Goal: Task Accomplishment & Management: Manage account settings

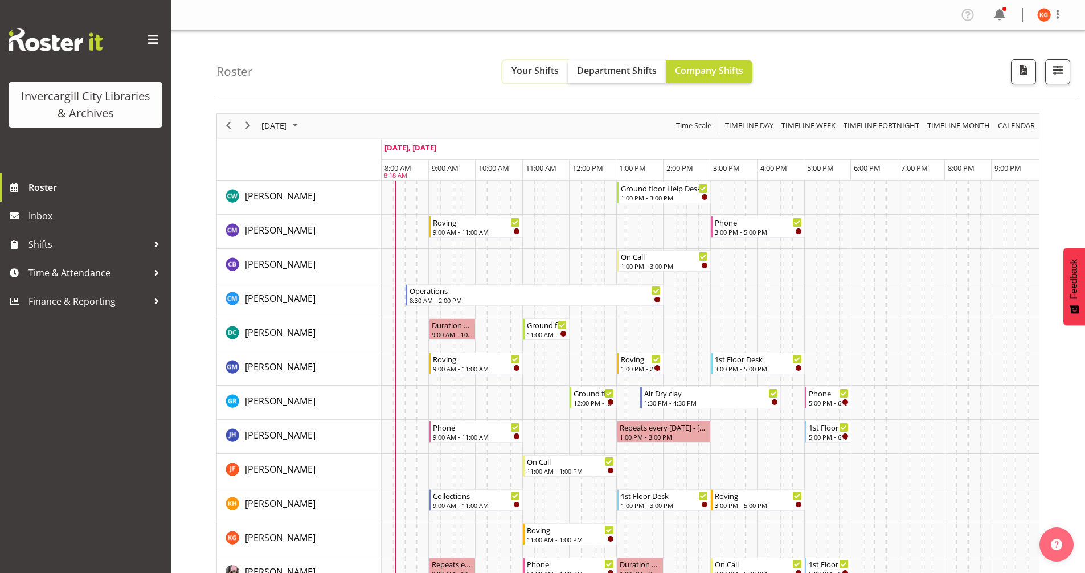
click at [515, 73] on span "Your Shifts" at bounding box center [535, 70] width 47 height 13
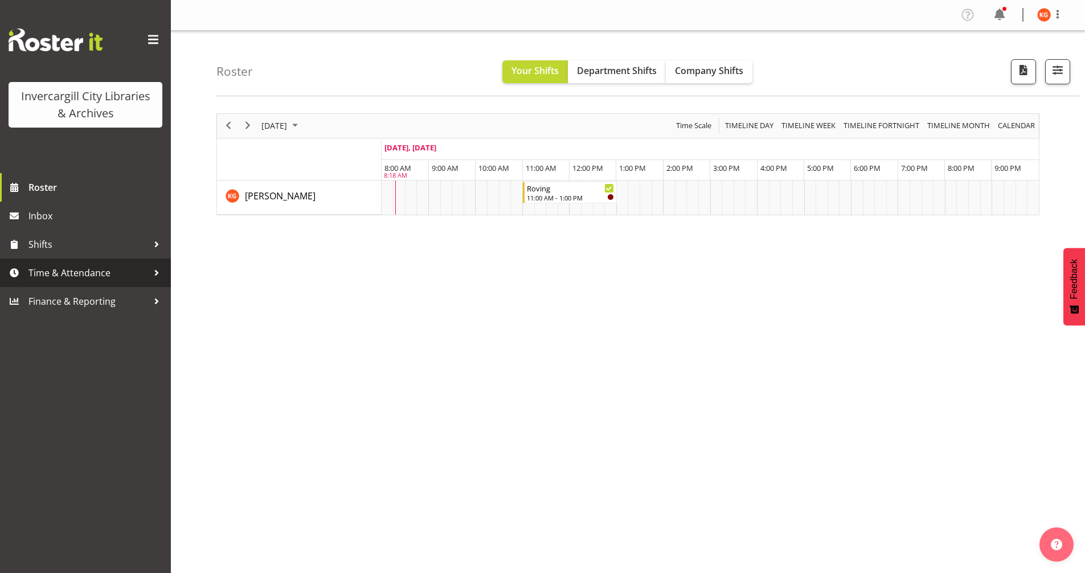
click at [103, 272] on span "Time & Attendance" at bounding box center [88, 272] width 120 height 17
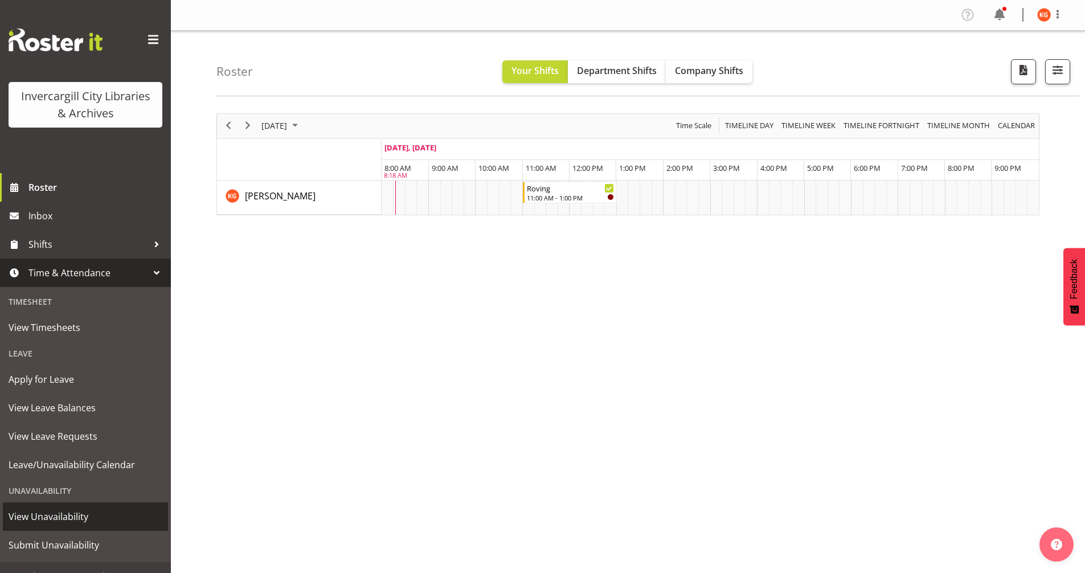
click at [96, 521] on span "View Unavailability" at bounding box center [86, 516] width 154 height 17
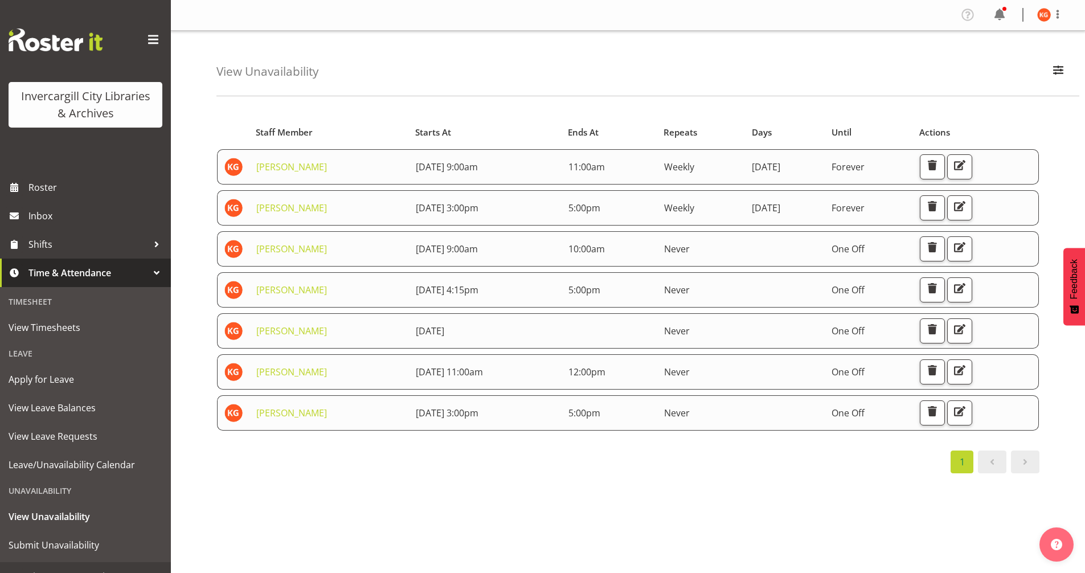
click at [1030, 465] on span at bounding box center [1025, 462] width 14 height 14
click at [429, 452] on div "1" at bounding box center [627, 462] width 823 height 23
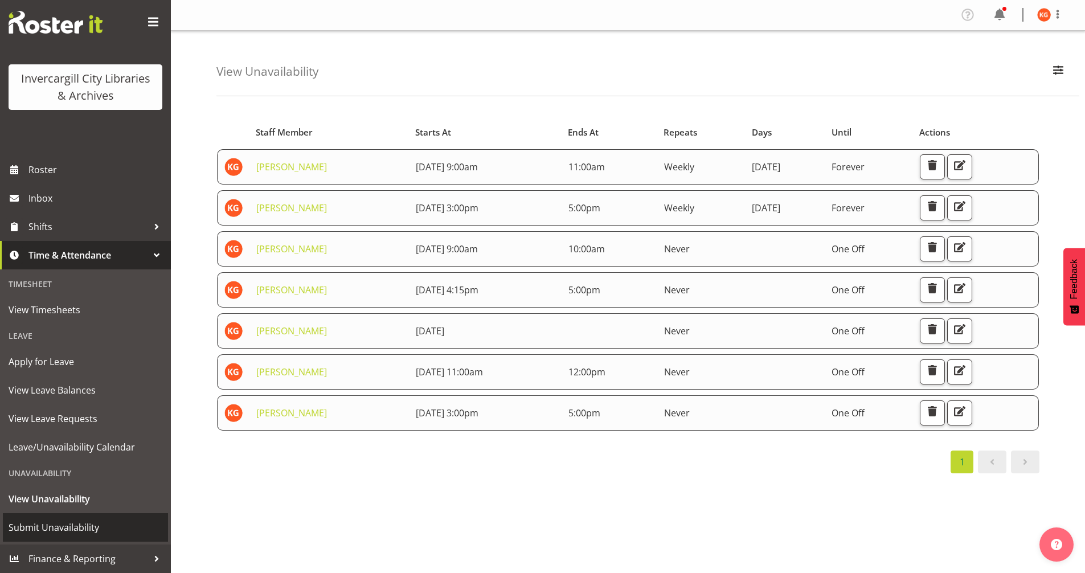
click at [77, 521] on span "Submit Unavailability" at bounding box center [86, 527] width 154 height 17
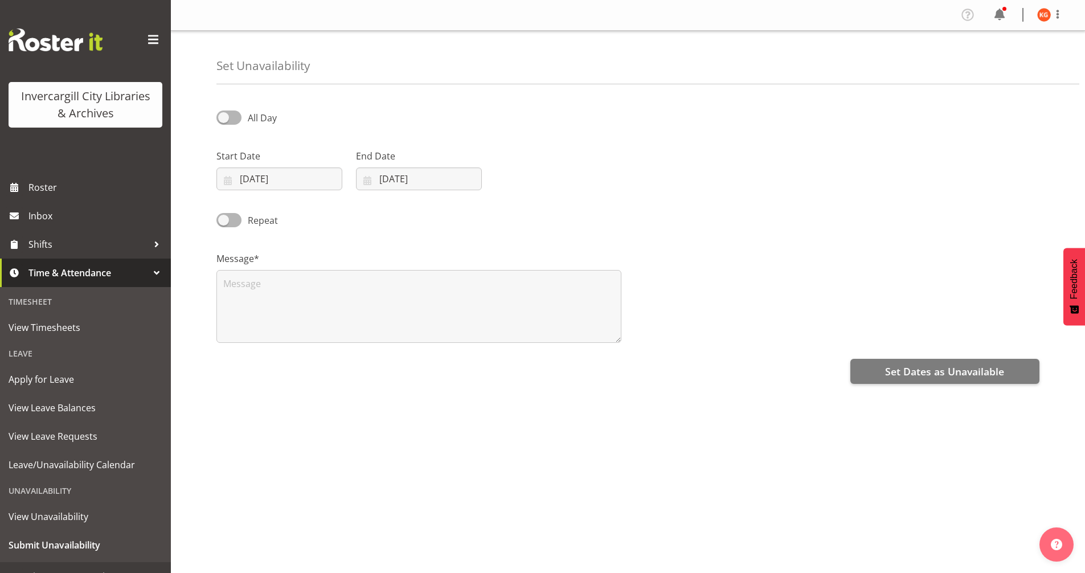
select select "9"
select select "2025"
click at [226, 118] on span at bounding box center [228, 118] width 25 height 14
click at [224, 118] on input "All Day" at bounding box center [219, 117] width 7 height 7
checkbox input "true"
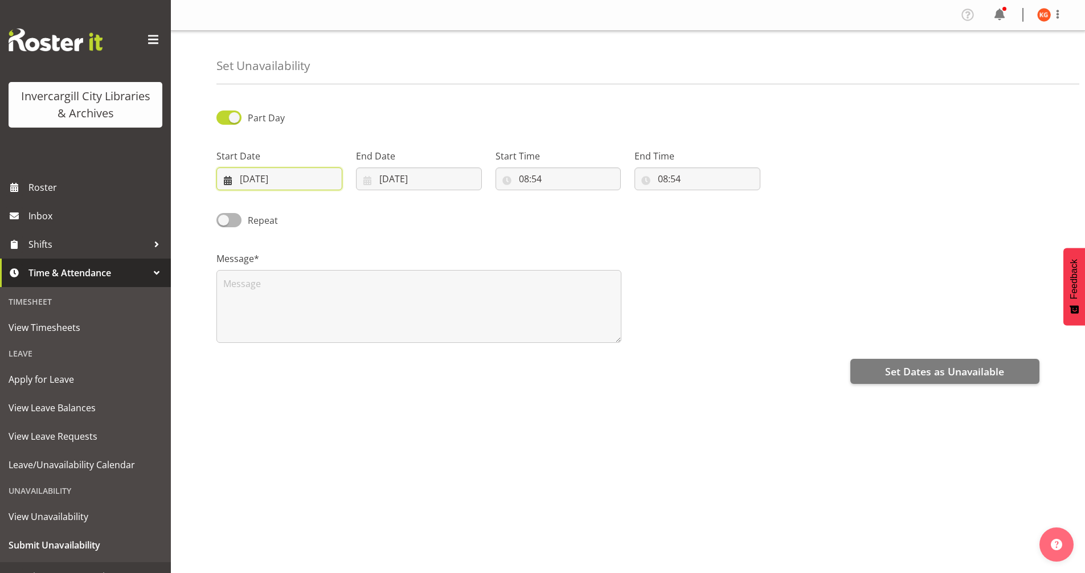
click at [323, 182] on input "01/10/2025" at bounding box center [279, 178] width 126 height 23
click at [265, 317] on span "13" at bounding box center [261, 314] width 9 height 11
type input "13/10/2025"
click at [410, 179] on input "01/10/2025" at bounding box center [419, 178] width 126 height 23
click at [400, 316] on span "13" at bounding box center [401, 314] width 9 height 11
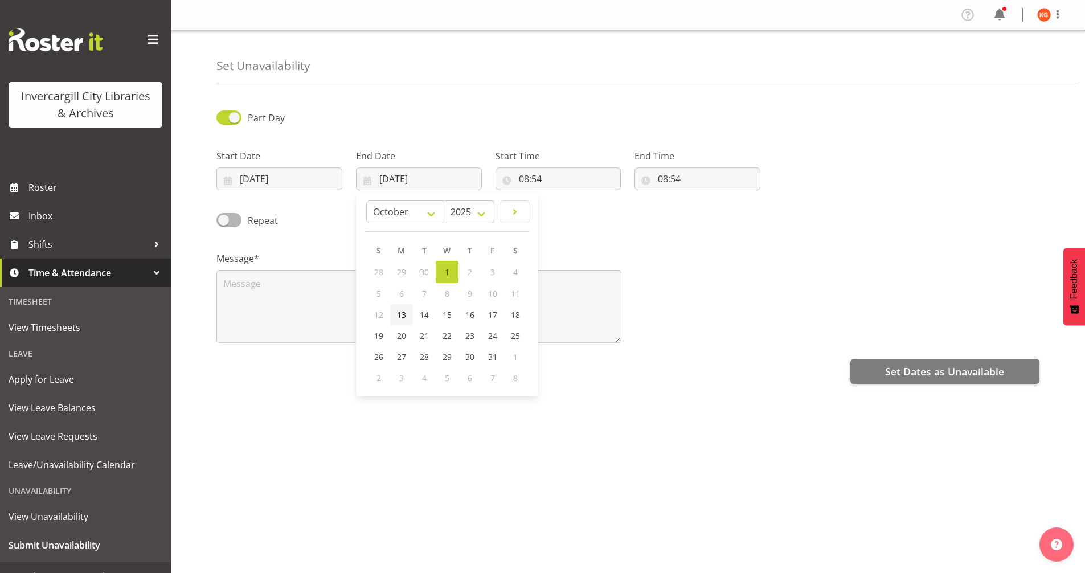
type input "13/10/2025"
click at [546, 174] on input "08:54" at bounding box center [559, 178] width 126 height 23
click at [572, 205] on select "00 01 02 03 04 05 06 07 08 09 10 11 12 13 14 15 16 17 18 19 20 21 22 23" at bounding box center [574, 208] width 26 height 23
click at [561, 197] on select "00 01 02 03 04 05 06 07 08 09 10 11 12 13 14 15 16 17 18 19 20 21 22 23" at bounding box center [574, 208] width 26 height 23
click at [680, 179] on input "08:54" at bounding box center [698, 178] width 126 height 23
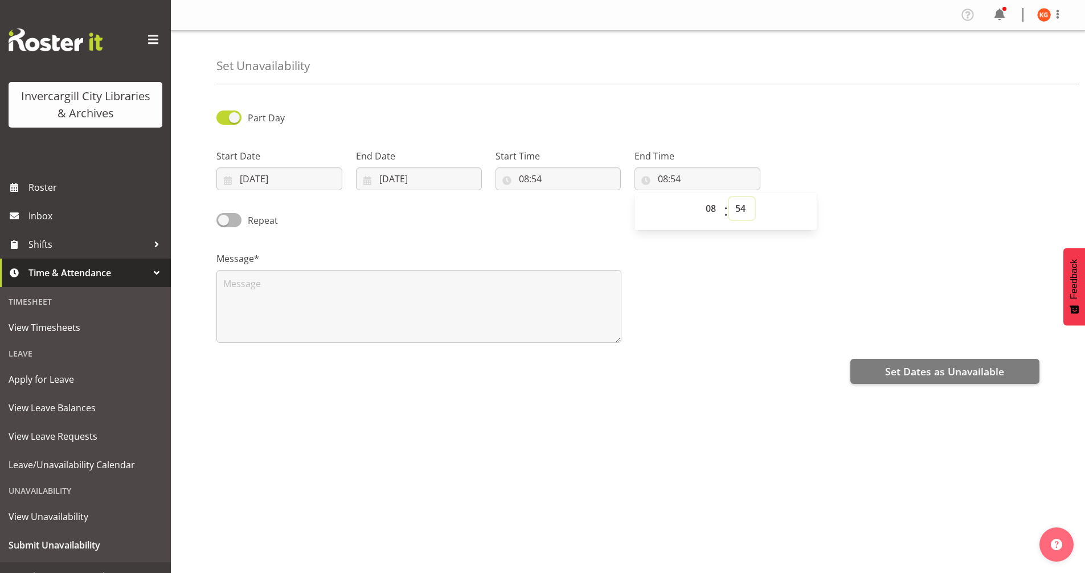
click at [746, 215] on select "00 01 02 03 04 05 06 07 08 09 10 11 12 13 14 15 16 17 18 19 20 21 22 23 24 25 2…" at bounding box center [742, 208] width 26 height 23
click at [533, 181] on input "08:54" at bounding box center [559, 178] width 126 height 23
click at [606, 208] on select "00 01 02 03 04 05 06 07 08 09 10 11 12 13 14 15 16 17 18 19 20 21 22 23 24 25 2…" at bounding box center [603, 208] width 26 height 23
select select "0"
click at [590, 197] on select "00 01 02 03 04 05 06 07 08 09 10 11 12 13 14 15 16 17 18 19 20 21 22 23 24 25 2…" at bounding box center [603, 208] width 26 height 23
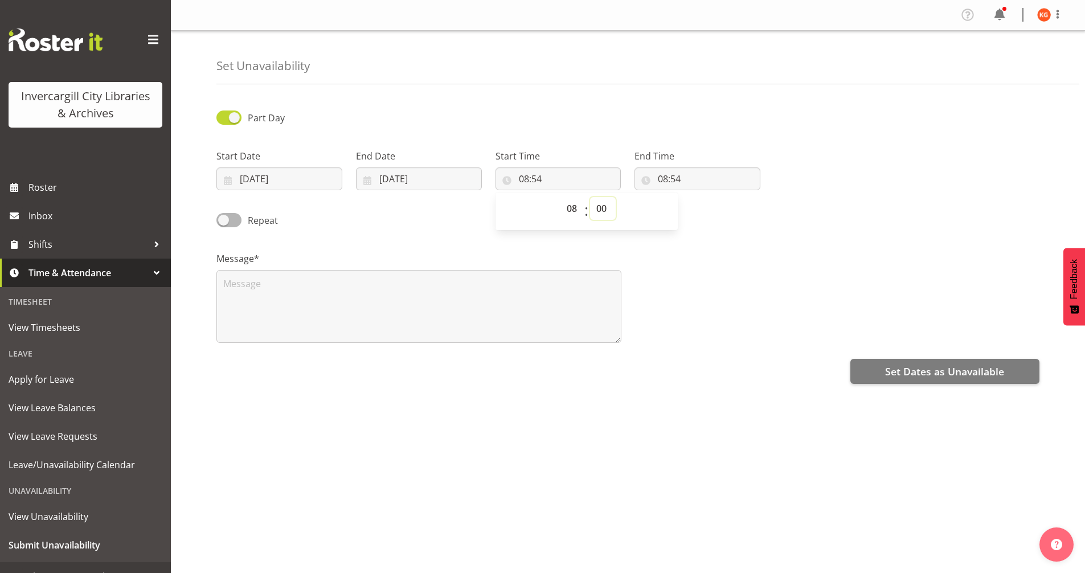
type input "08:00"
click at [665, 178] on input "08:54" at bounding box center [698, 178] width 126 height 23
click at [709, 210] on select "00 01 02 03 04 05 06 07 08 09 10 11 12 13 14 15 16 17 18 19 20 21 22 23" at bounding box center [712, 208] width 26 height 23
select select "10"
click at [699, 197] on select "00 01 02 03 04 05 06 07 08 09 10 11 12 13 14 15 16 17 18 19 20 21 22 23" at bounding box center [712, 208] width 26 height 23
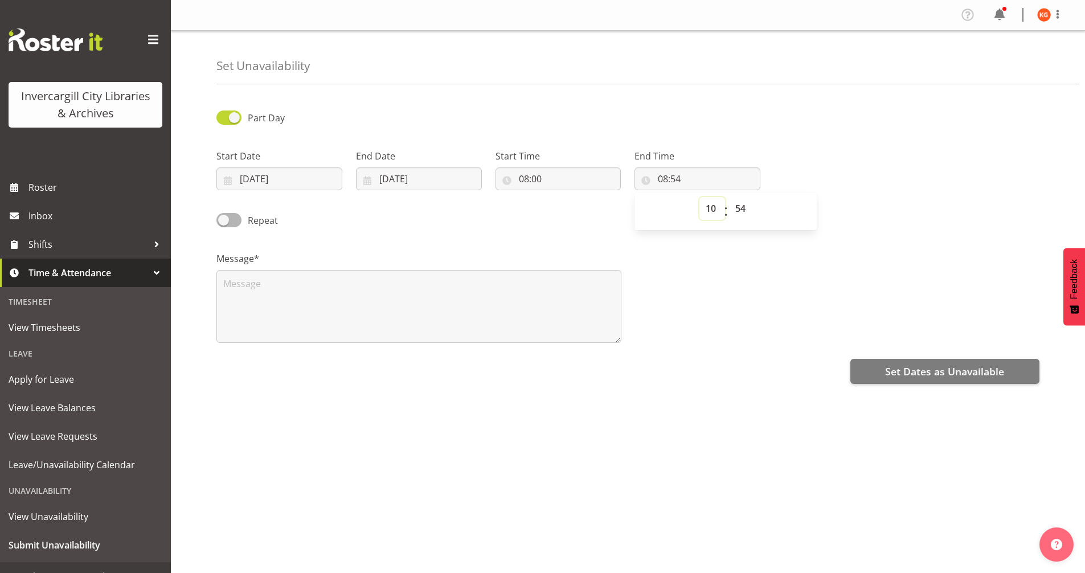
type input "10:54"
click at [734, 206] on select "00 01 02 03 04 05 06 07 08 09 10 11 12 13 14 15 16 17 18 19 20 21 22 23 24 25 2…" at bounding box center [742, 208] width 26 height 23
select select "30"
click at [729, 197] on select "00 01 02 03 04 05 06 07 08 09 10 11 12 13 14 15 16 17 18 19 20 21 22 23 24 25 2…" at bounding box center [742, 208] width 26 height 23
type input "10:30"
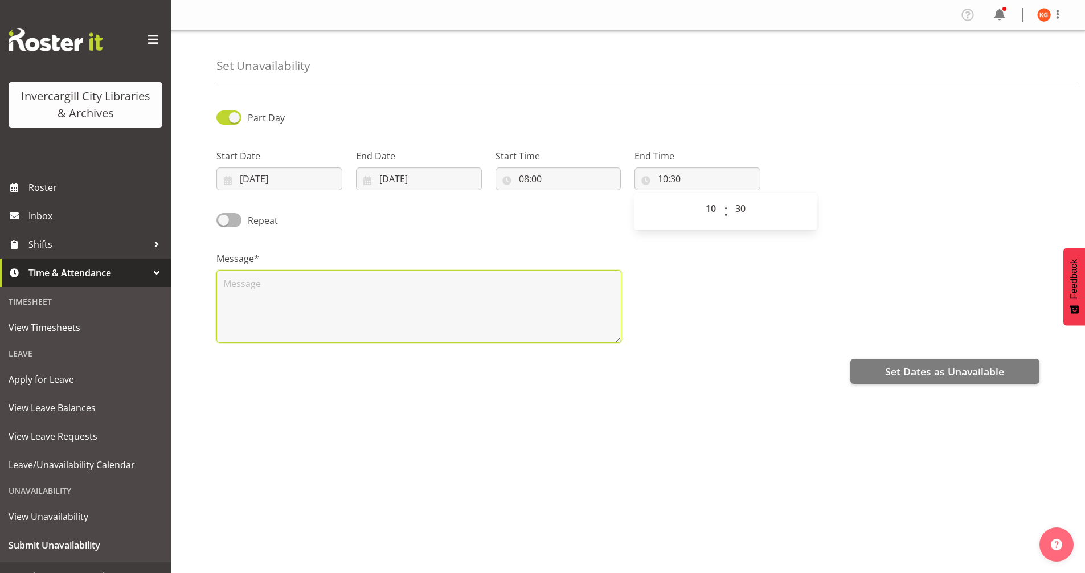
click at [437, 297] on textarea at bounding box center [418, 306] width 405 height 73
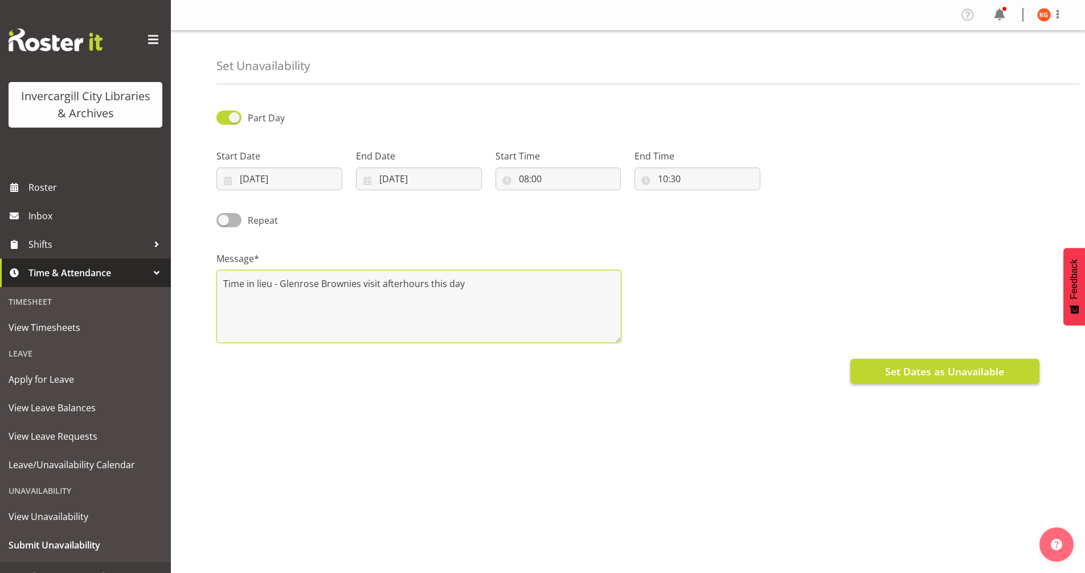
type textarea "Time in lieu - Glenrose Brownies visit afterhours this day"
click at [952, 364] on span "Set Dates as Unavailable" at bounding box center [944, 371] width 119 height 15
